Goal: Information Seeking & Learning: Find specific fact

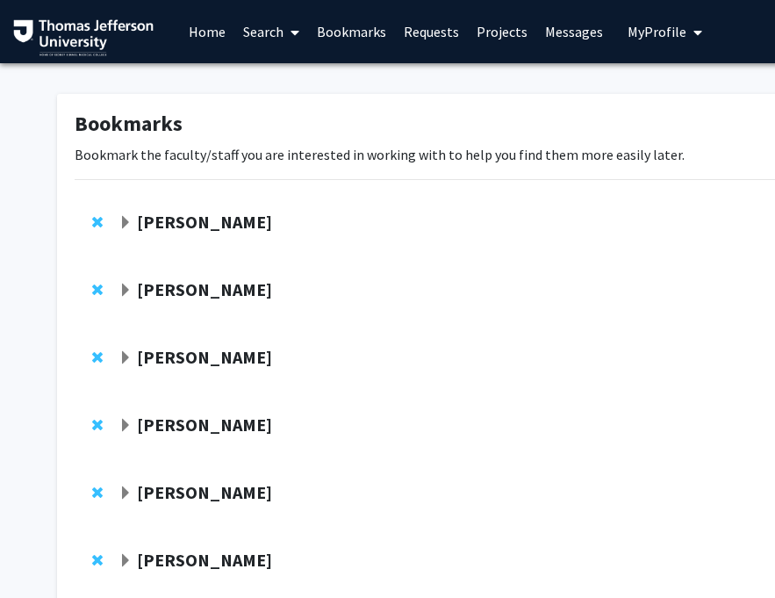
click at [249, 20] on link "Search" at bounding box center [271, 31] width 74 height 61
click at [276, 86] on span "Faculty/Staff" at bounding box center [298, 80] width 129 height 35
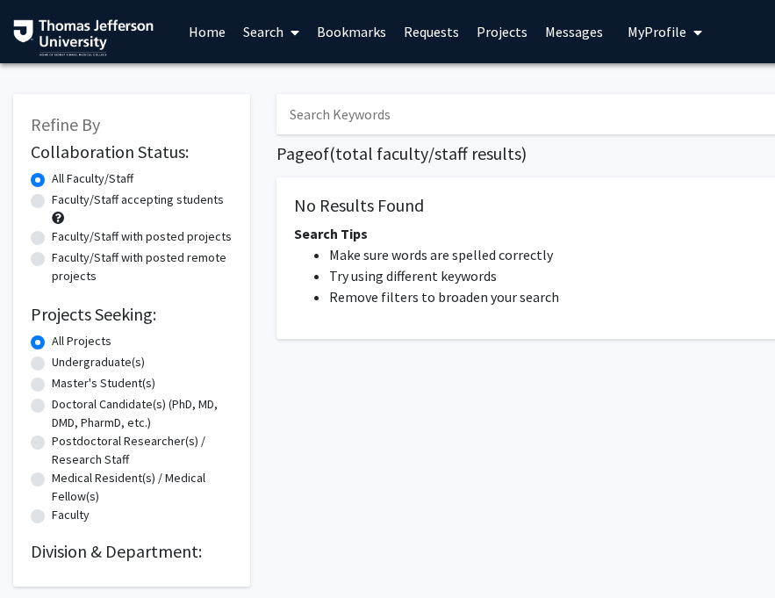
click at [314, 107] on input "Search Keywords" at bounding box center [621, 114] width 689 height 40
paste input "1. [PERSON_NAME]"
click at [310, 118] on input "1. [PERSON_NAME]" at bounding box center [621, 114] width 689 height 40
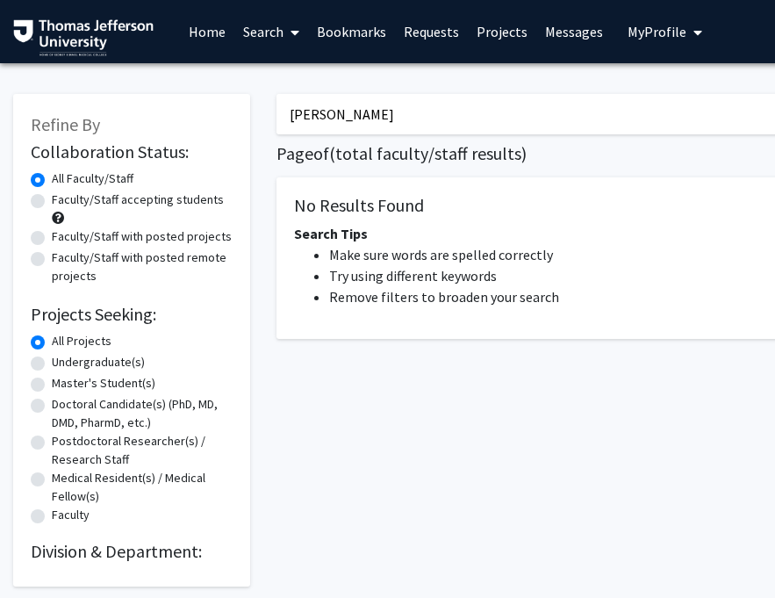
scroll to position [5, 0]
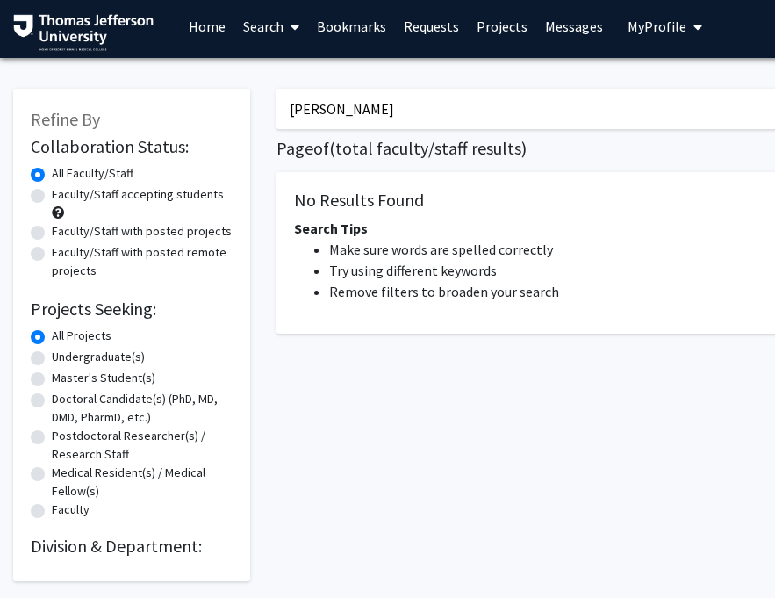
click at [422, 141] on h1 "Page of ( total faculty/staff results)" at bounding box center [659, 148] width 764 height 21
click at [438, 112] on input "[PERSON_NAME]" at bounding box center [621, 109] width 689 height 40
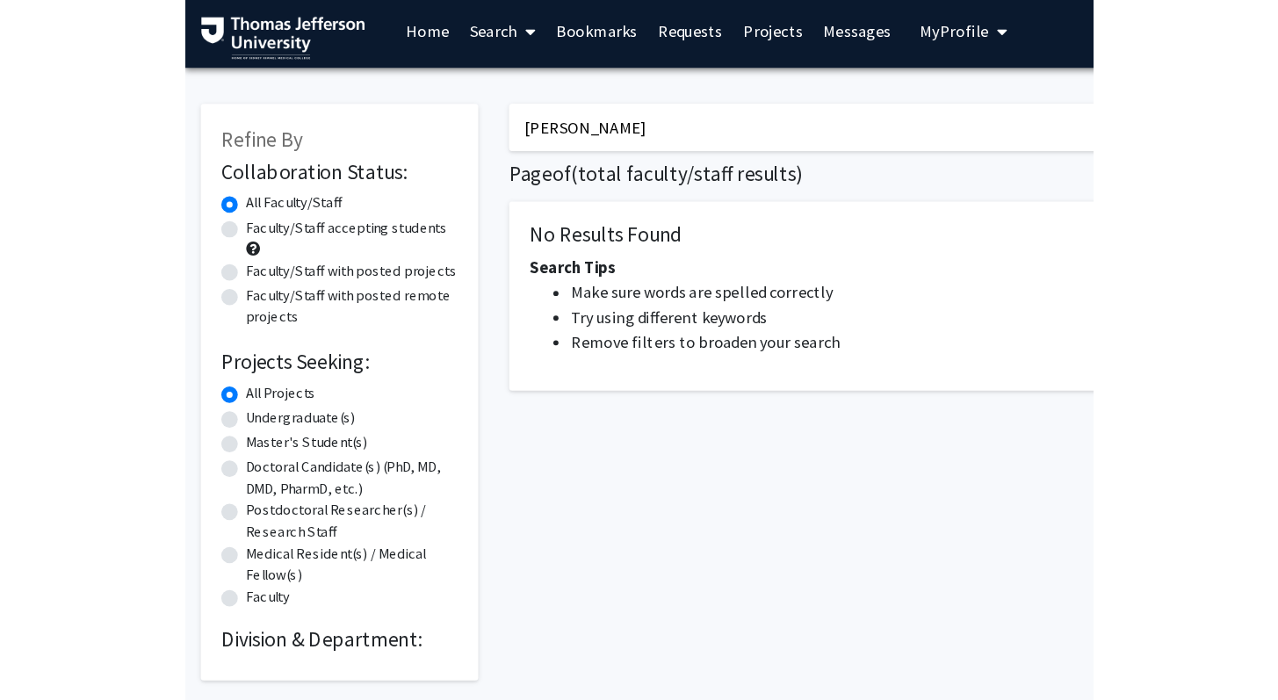
scroll to position [0, 0]
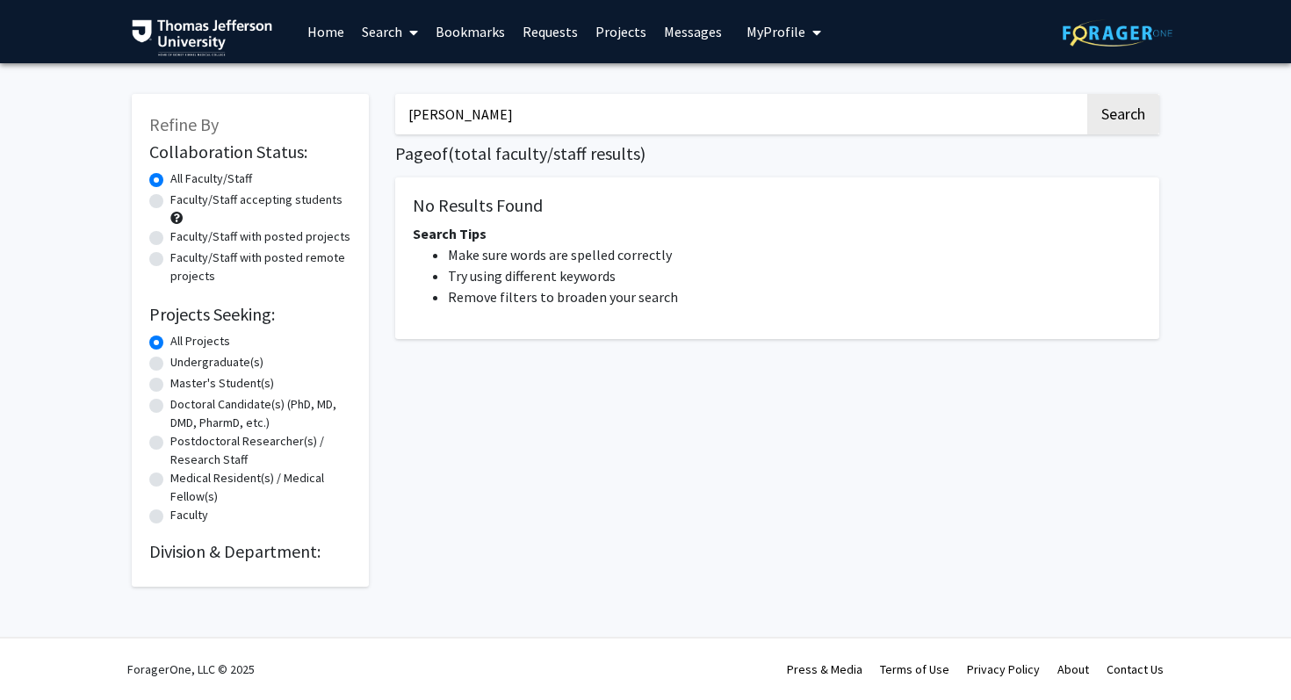
click at [453, 112] on input "[PERSON_NAME]" at bounding box center [739, 114] width 689 height 40
paste input "[PERSON_NAME]"
click at [774, 94] on button "Search" at bounding box center [1123, 114] width 72 height 40
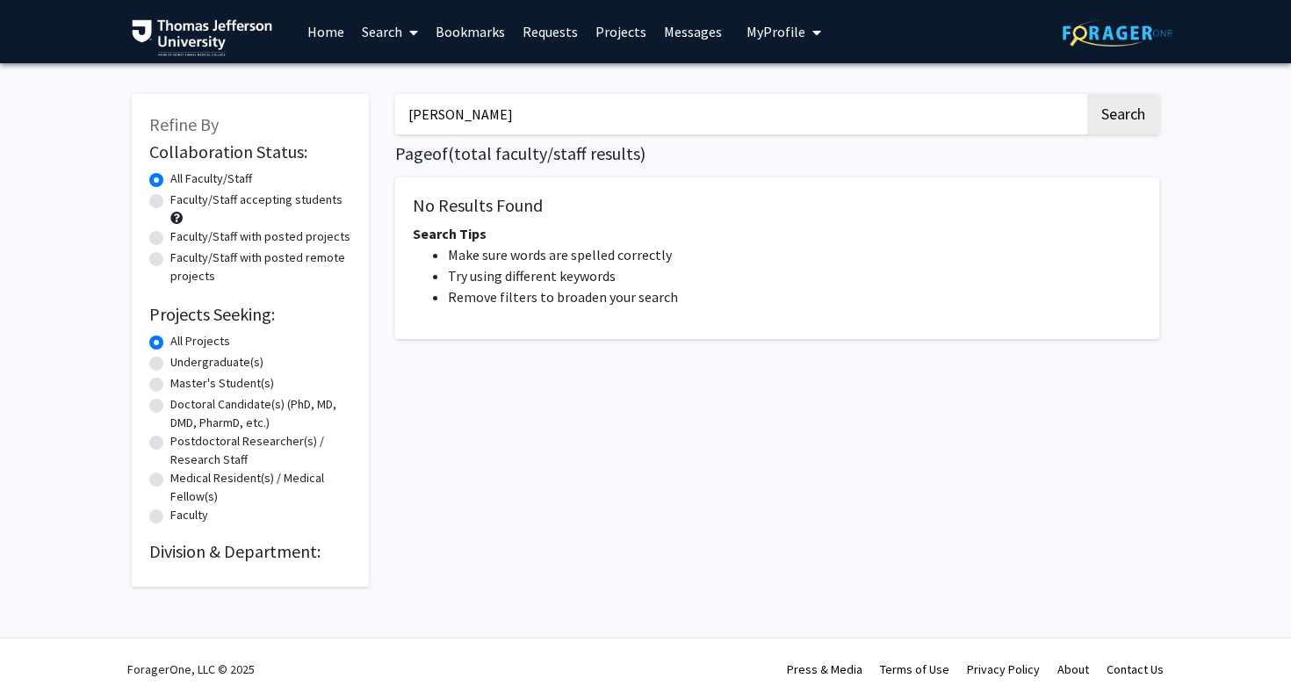
click at [774, 94] on button "Search" at bounding box center [1123, 114] width 72 height 40
click at [480, 135] on div "[PERSON_NAME] Search Page of ( total faculty/staff results) No Results Found Se…" at bounding box center [777, 331] width 790 height 510
click at [479, 118] on input "[PERSON_NAME]" at bounding box center [739, 114] width 689 height 40
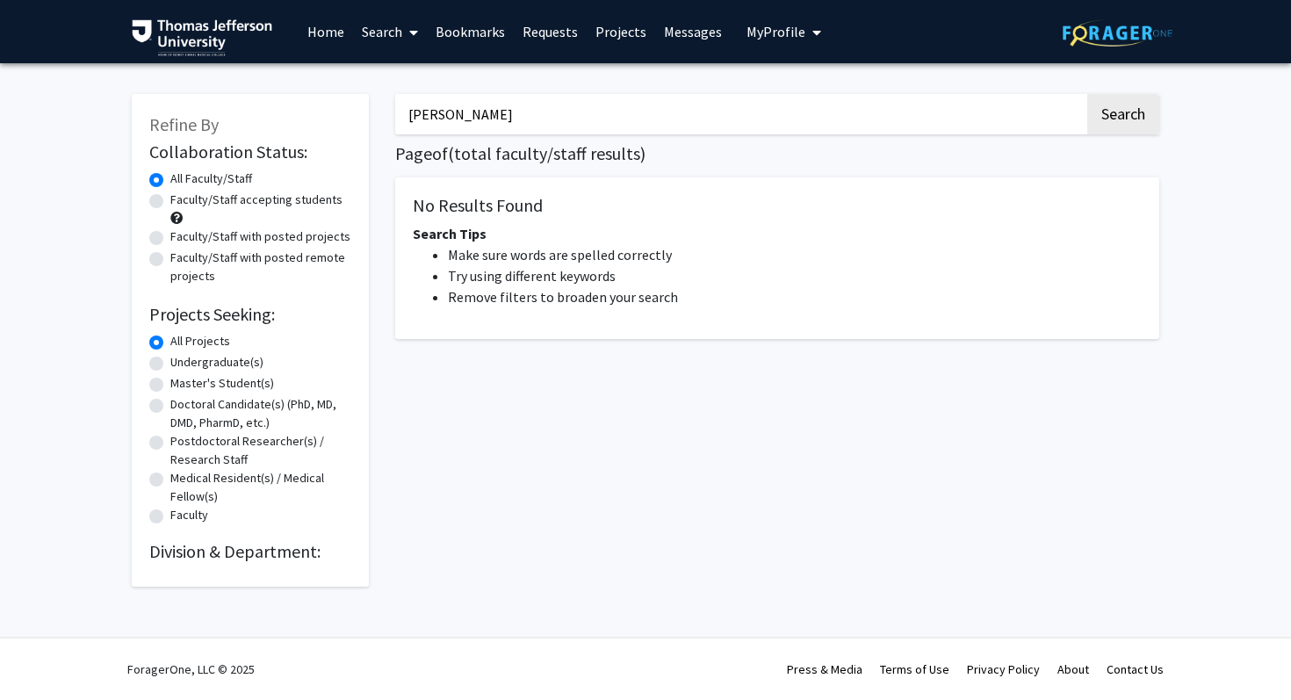
click at [479, 118] on input "[PERSON_NAME]" at bounding box center [739, 114] width 689 height 40
paste input "ristelina Ilieva"
click at [774, 94] on button "Search" at bounding box center [1123, 114] width 72 height 40
click at [447, 97] on input "[PERSON_NAME]" at bounding box center [739, 114] width 689 height 40
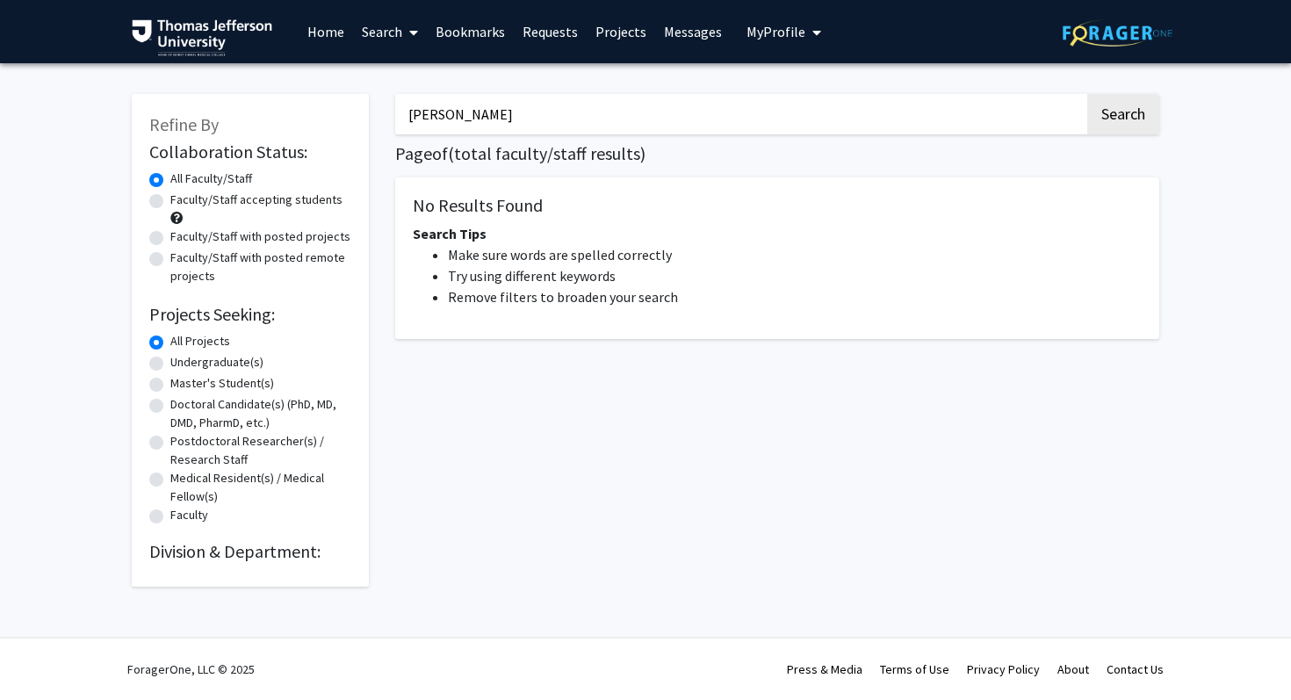
click at [447, 97] on input "[PERSON_NAME]" at bounding box center [739, 114] width 689 height 40
paste input "[PERSON_NAME]"
click at [774, 94] on button "Search" at bounding box center [1123, 114] width 72 height 40
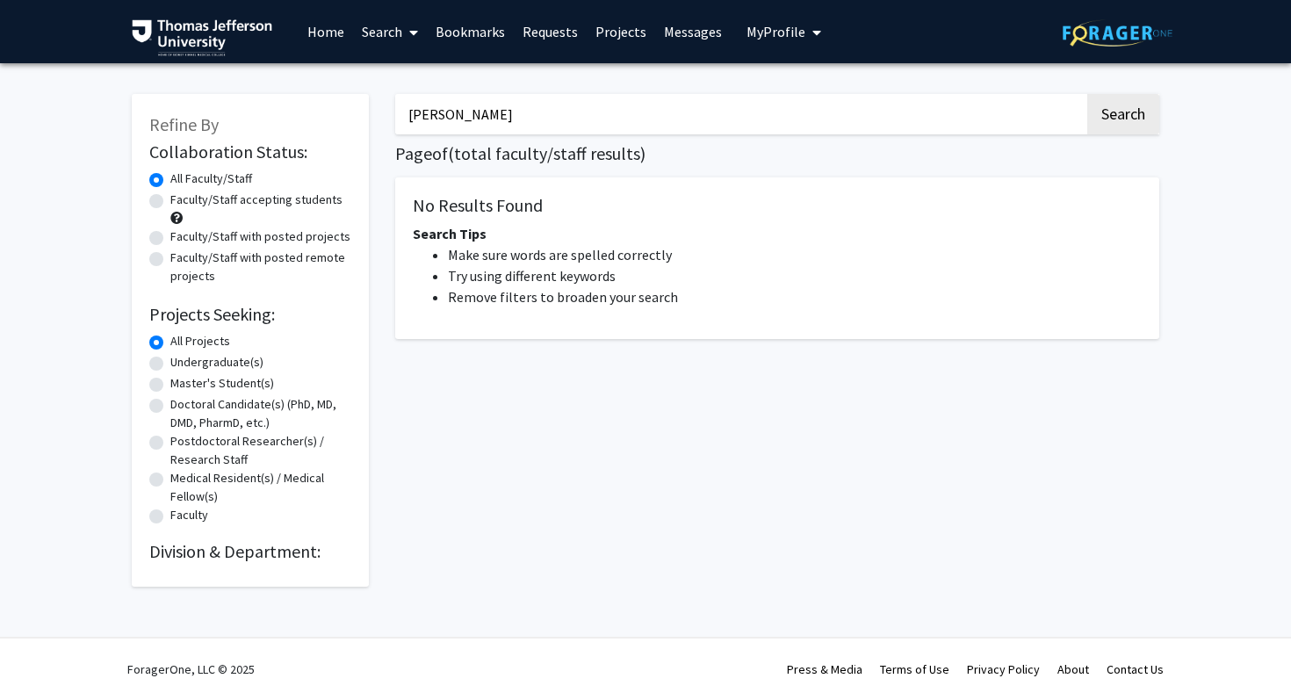
click at [491, 111] on input "[PERSON_NAME]" at bounding box center [739, 114] width 689 height 40
paste input "[PERSON_NAME]"
click at [774, 94] on button "Search" at bounding box center [1123, 114] width 72 height 40
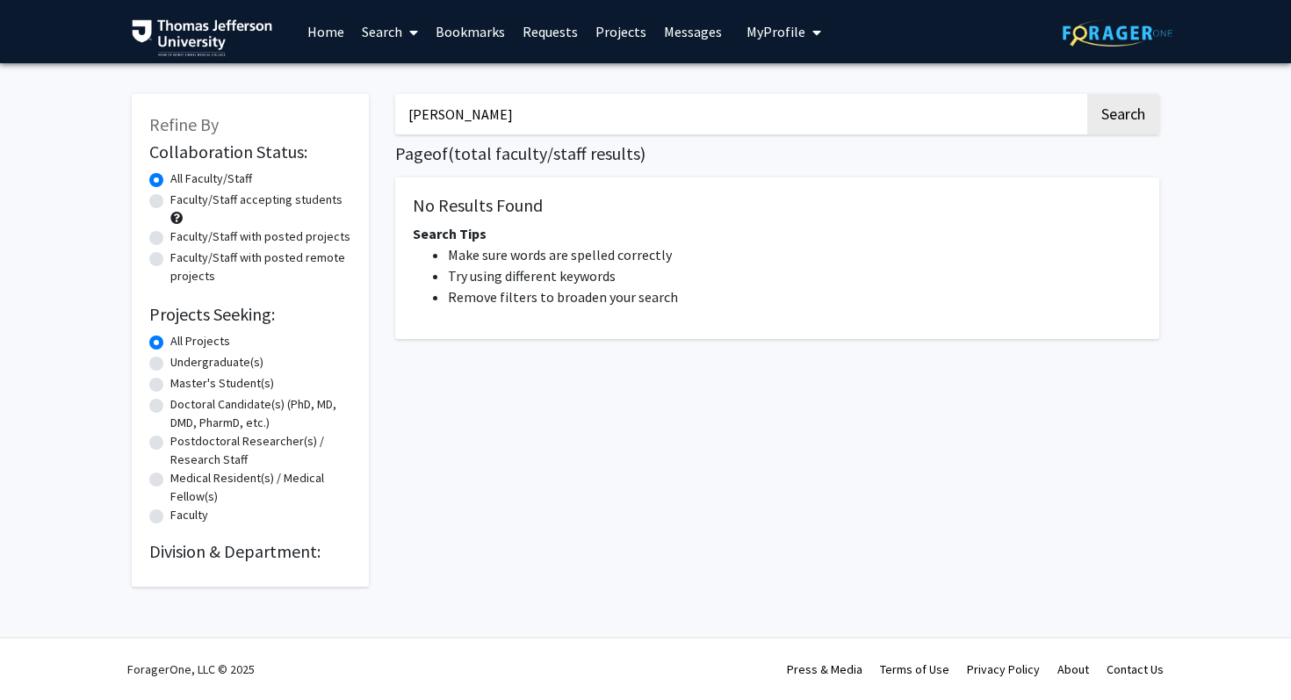
click at [774, 94] on button "Search" at bounding box center [1123, 114] width 72 height 40
drag, startPoint x: 514, startPoint y: 125, endPoint x: 374, endPoint y: 118, distance: 139.8
click at [374, 121] on div "Refine By Collaboration Status: Collaboration Status All Faculty/Staff Collabor…" at bounding box center [646, 331] width 1054 height 510
click at [774, 94] on button "Search" at bounding box center [1123, 114] width 72 height 40
click at [482, 99] on input "herz" at bounding box center [739, 114] width 689 height 40
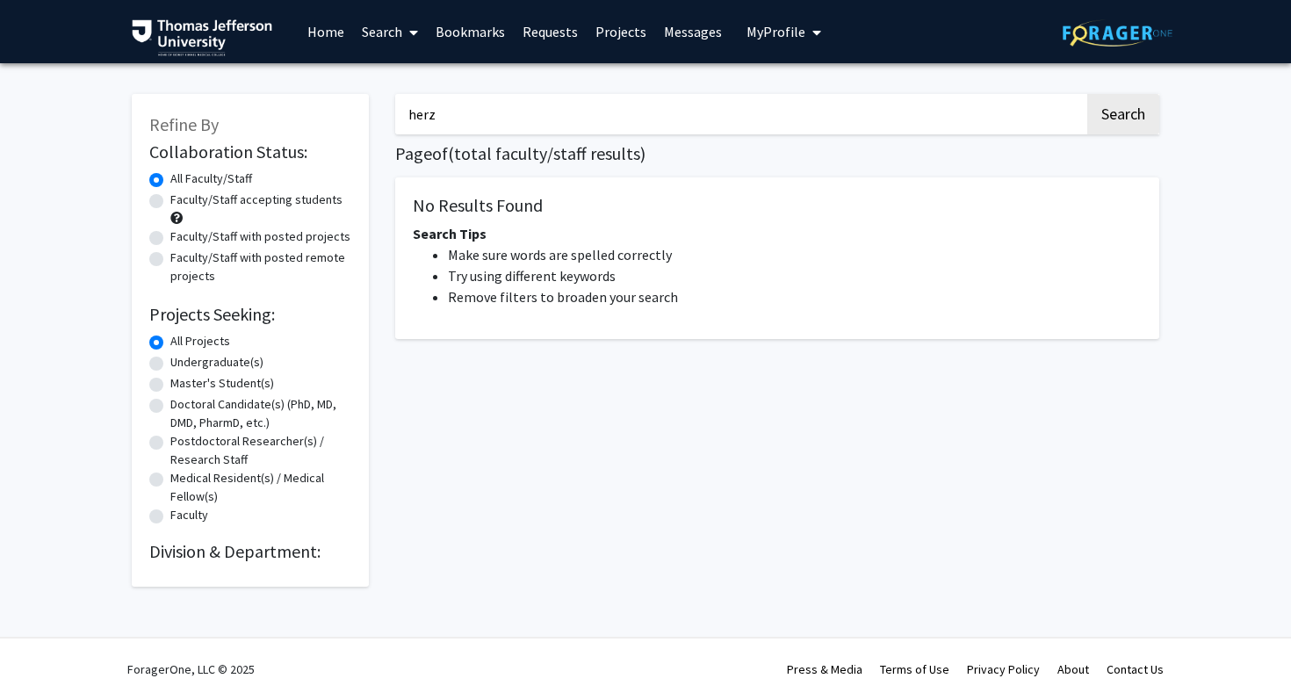
click at [482, 99] on input "herz" at bounding box center [739, 114] width 689 height 40
paste input "[PERSON_NAME]"
click at [774, 94] on button "Search" at bounding box center [1123, 114] width 72 height 40
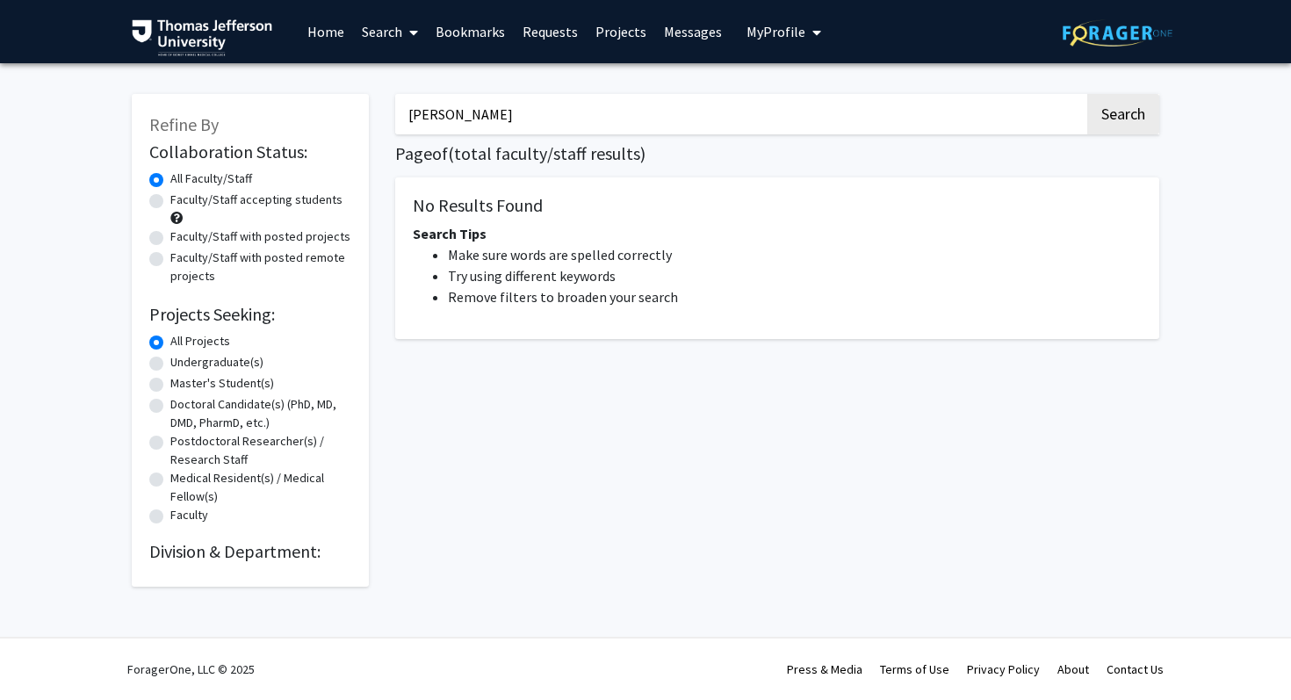
drag, startPoint x: 457, startPoint y: 116, endPoint x: 384, endPoint y: 109, distance: 74.1
click at [378, 116] on div "Refine By Collaboration Status: Collaboration Status All Faculty/Staff Collabor…" at bounding box center [646, 331] width 1054 height 510
click at [774, 94] on button "Search" at bounding box center [1123, 114] width 72 height 40
type input "[PERSON_NAME]"
click at [774, 94] on button "Search" at bounding box center [1123, 114] width 72 height 40
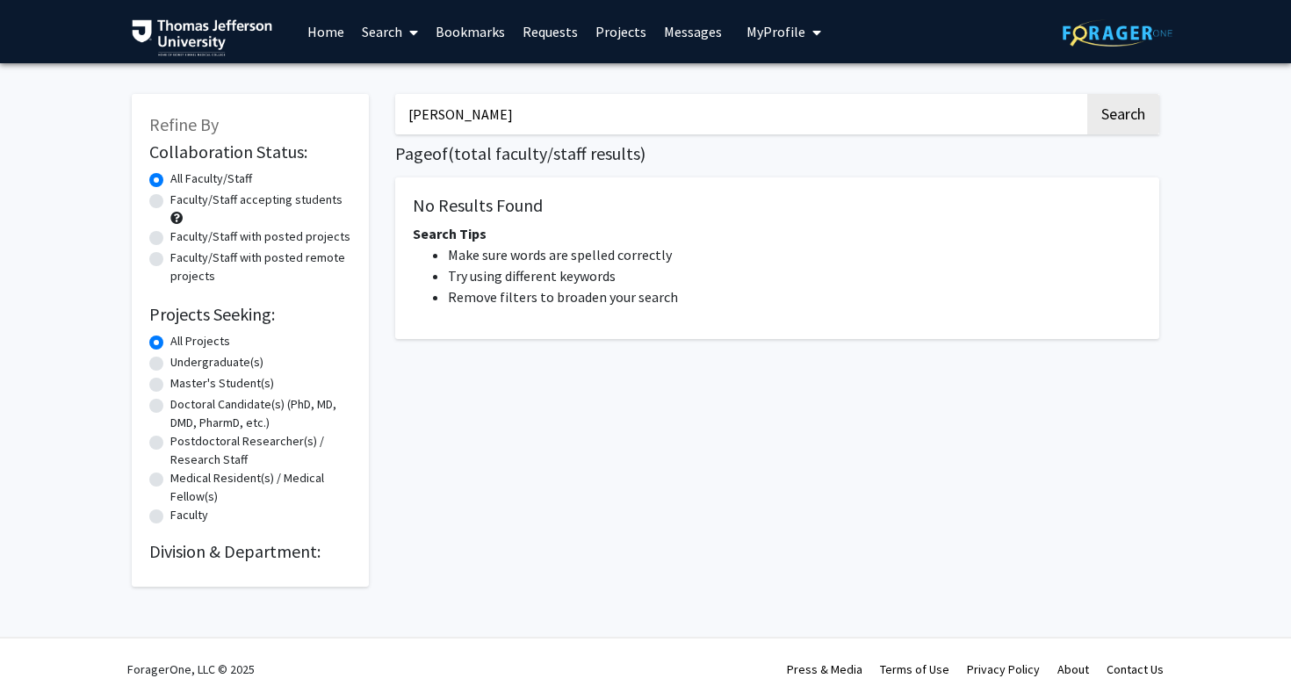
click at [485, 32] on link "Bookmarks" at bounding box center [470, 31] width 87 height 61
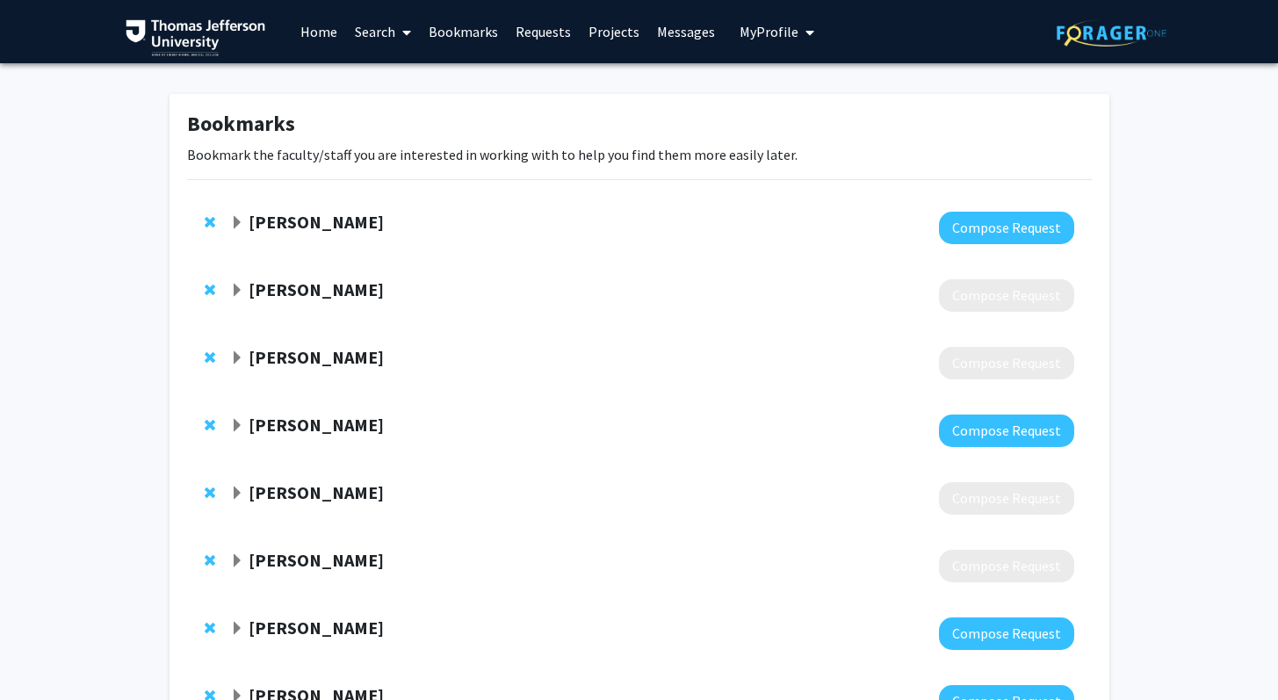
click at [255, 358] on strong "[PERSON_NAME]" at bounding box center [316, 357] width 135 height 22
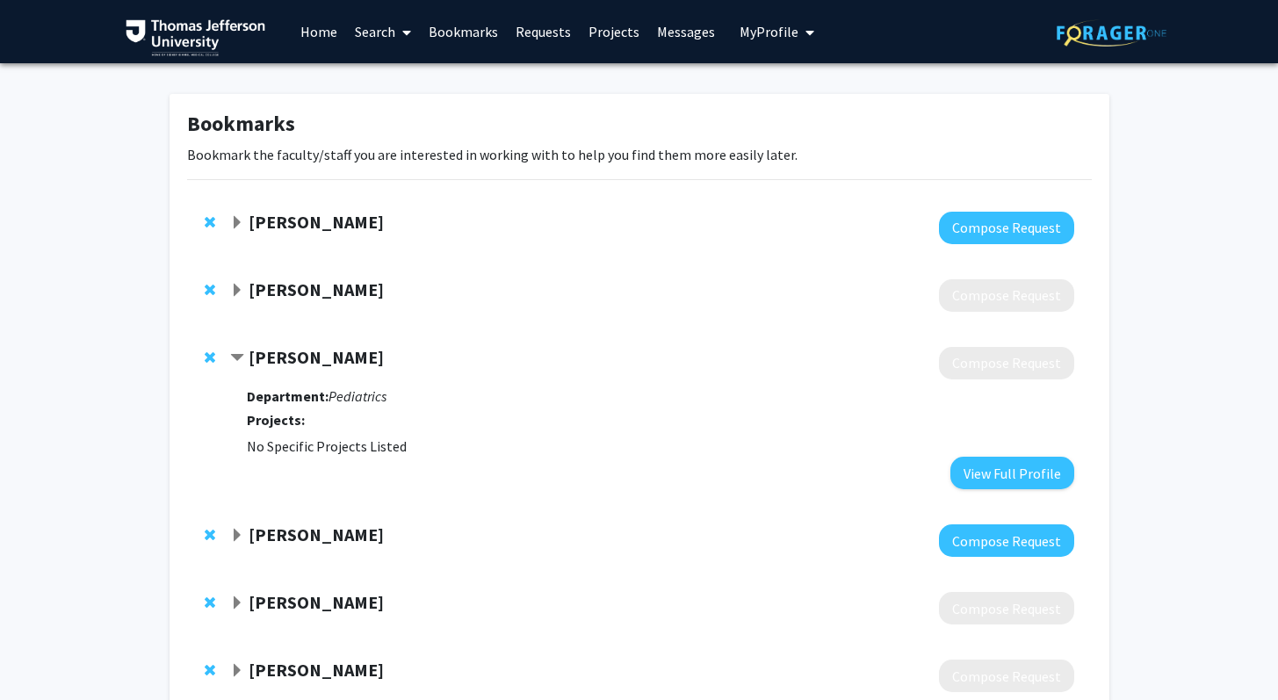
click at [255, 358] on strong "[PERSON_NAME]" at bounding box center [316, 357] width 135 height 22
